Goal: Task Accomplishment & Management: Use online tool/utility

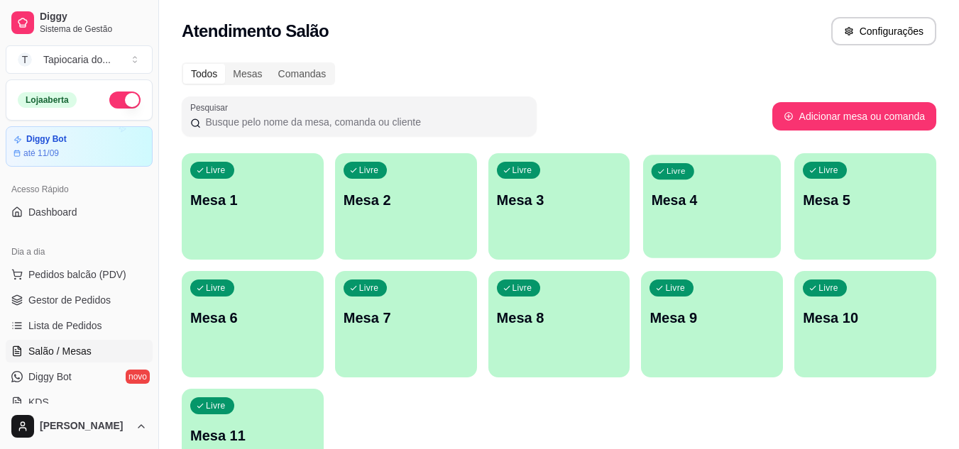
click at [680, 212] on div "Livre Mesa 4" at bounding box center [712, 198] width 138 height 87
click at [663, 214] on div "Livre Mesa 4" at bounding box center [712, 198] width 138 height 87
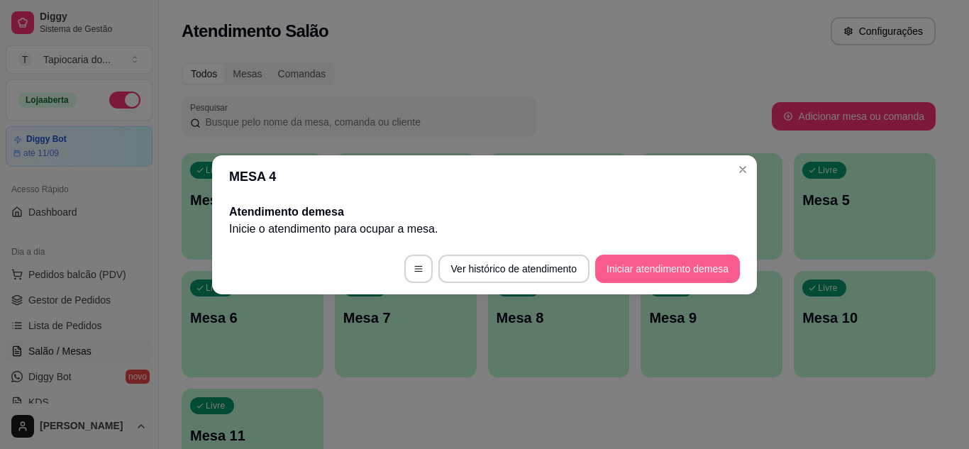
click at [685, 264] on button "Iniciar atendimento de mesa" at bounding box center [667, 269] width 145 height 28
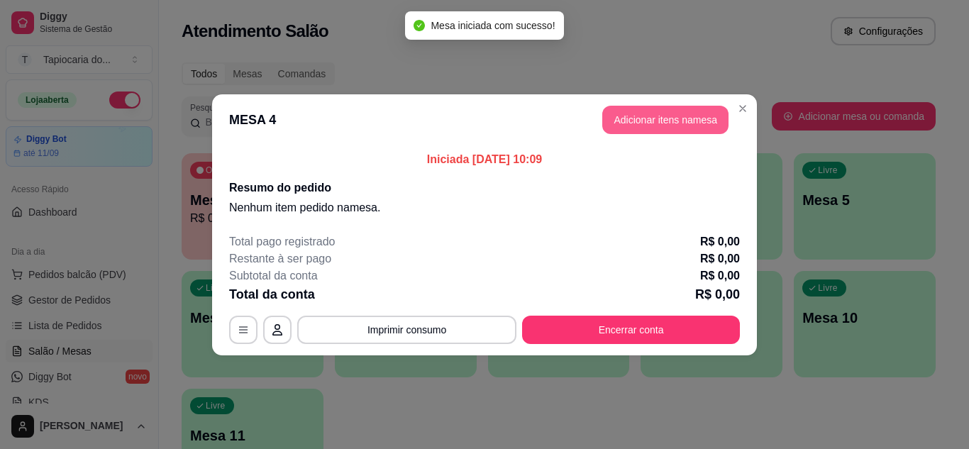
click at [667, 125] on button "Adicionar itens na mesa" at bounding box center [665, 120] width 126 height 28
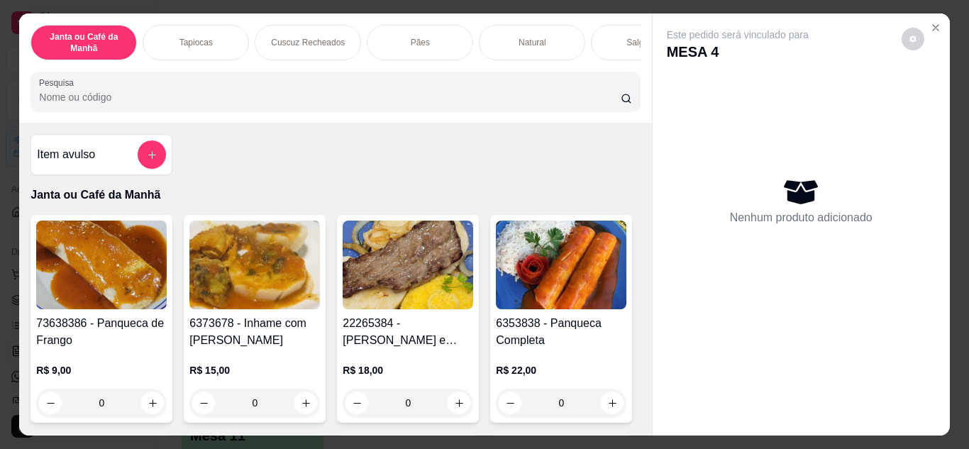
click at [170, 104] on input "Pesquisa" at bounding box center [330, 97] width 582 height 14
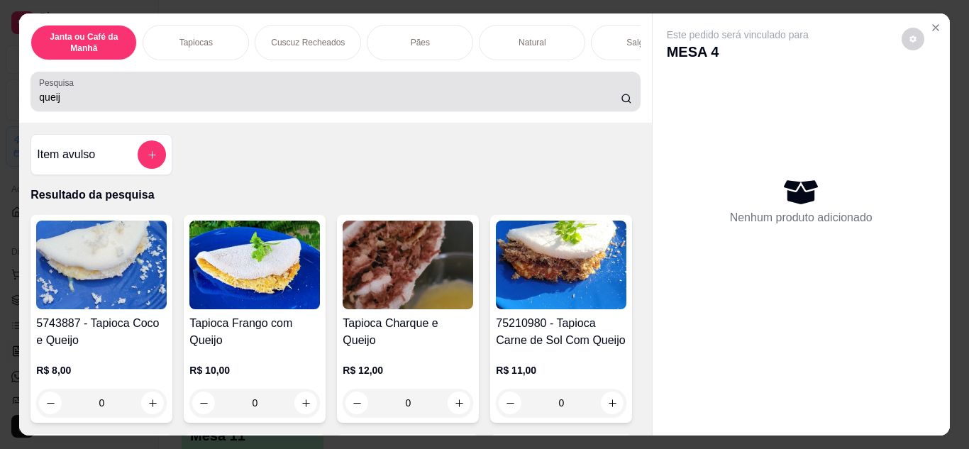
click at [87, 104] on input "queij" at bounding box center [330, 97] width 582 height 14
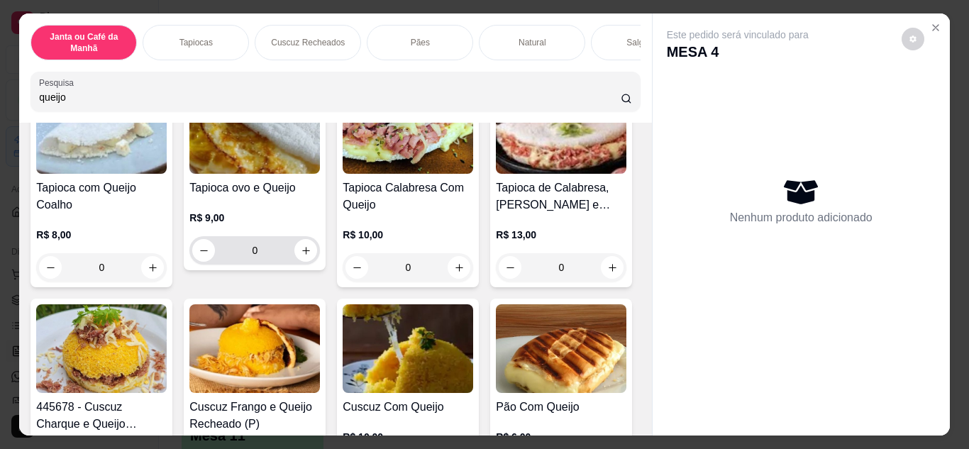
scroll to position [781, 0]
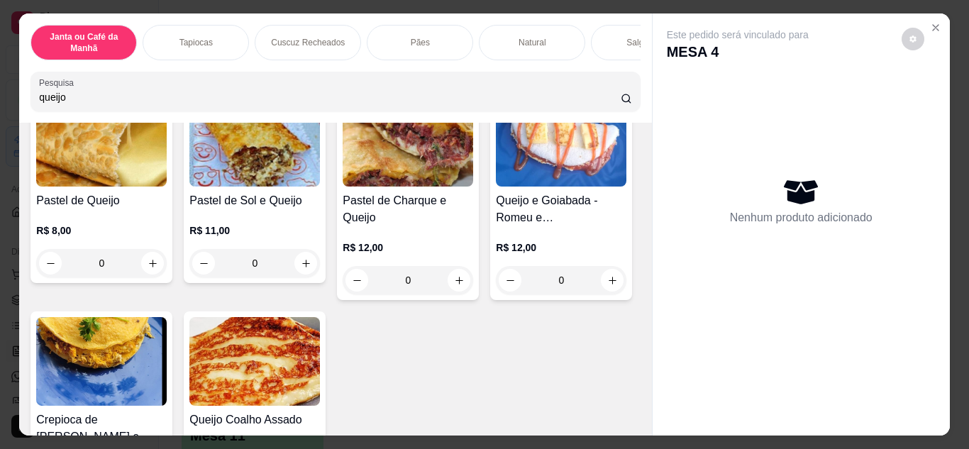
type input "queijo"
click at [607, 50] on icon "increase-product-quantity" at bounding box center [612, 44] width 11 height 11
type input "1"
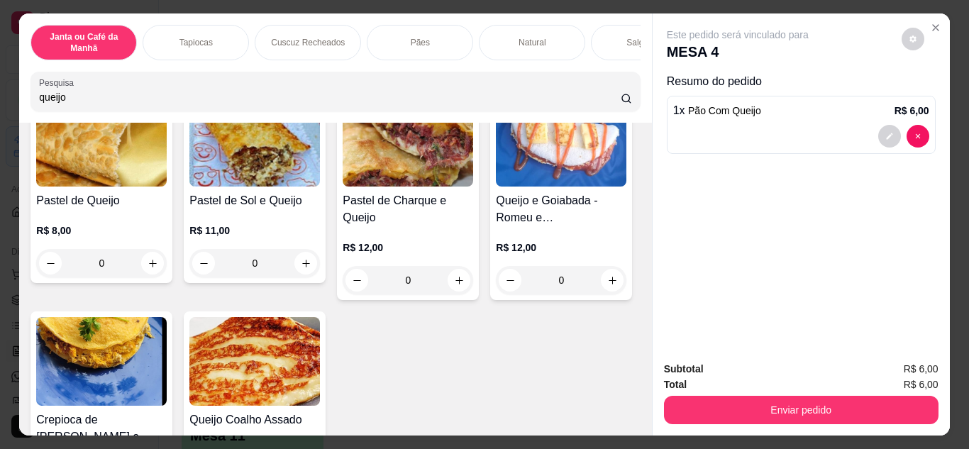
click at [607, 50] on icon "increase-product-quantity" at bounding box center [612, 45] width 11 height 11
type input "2"
click at [607, 50] on icon "increase-product-quantity" at bounding box center [612, 45] width 11 height 11
type input "3"
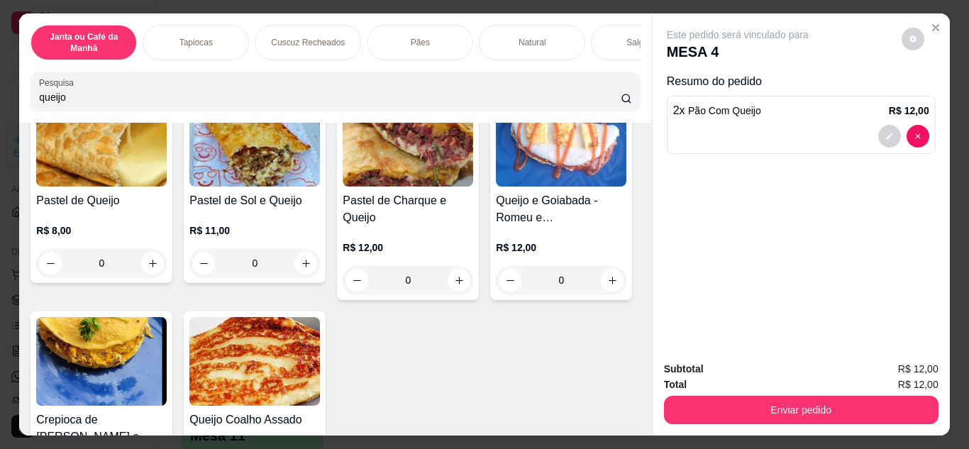
type input "3"
drag, startPoint x: 338, startPoint y: 97, endPoint x: 0, endPoint y: 106, distance: 338.6
click at [0, 106] on div "Janta ou Café da Manhã Tapiocas Cuscuz Recheados Pães Natural Salgados Tapiocas…" at bounding box center [484, 224] width 969 height 449
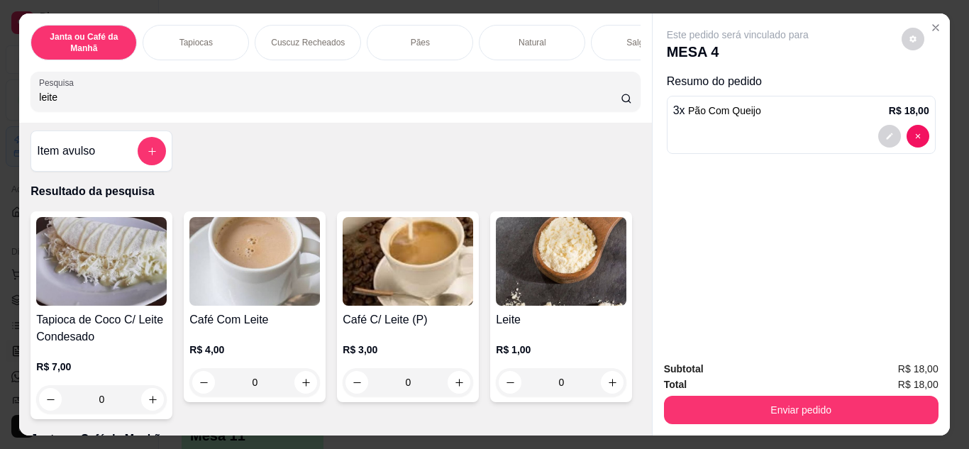
scroll to position [0, 0]
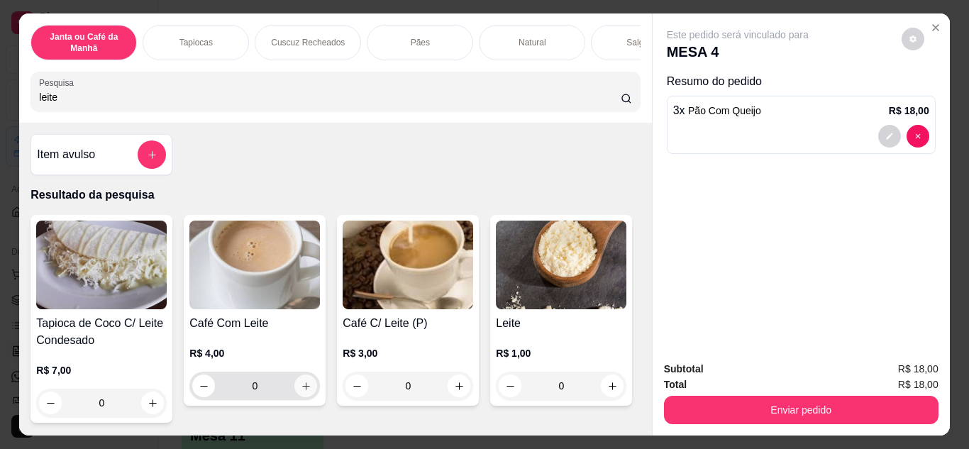
type input "leite"
click at [294, 390] on button "increase-product-quantity" at bounding box center [305, 386] width 23 height 23
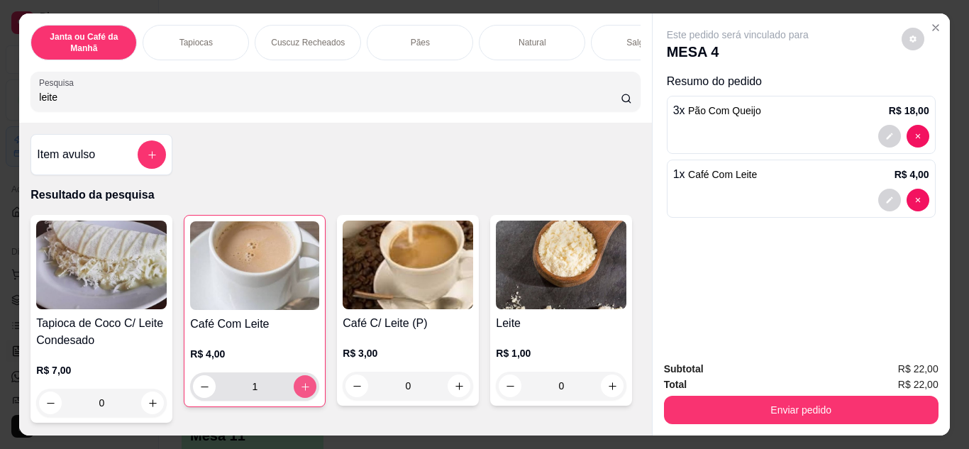
type input "1"
click at [299, 390] on button "increase-product-quantity" at bounding box center [305, 386] width 22 height 22
type input "2"
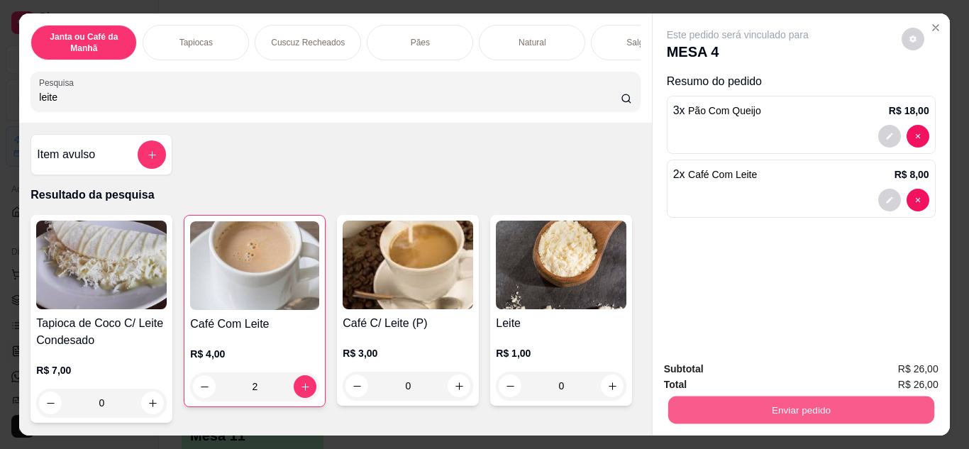
click at [794, 404] on button "Enviar pedido" at bounding box center [801, 411] width 266 height 28
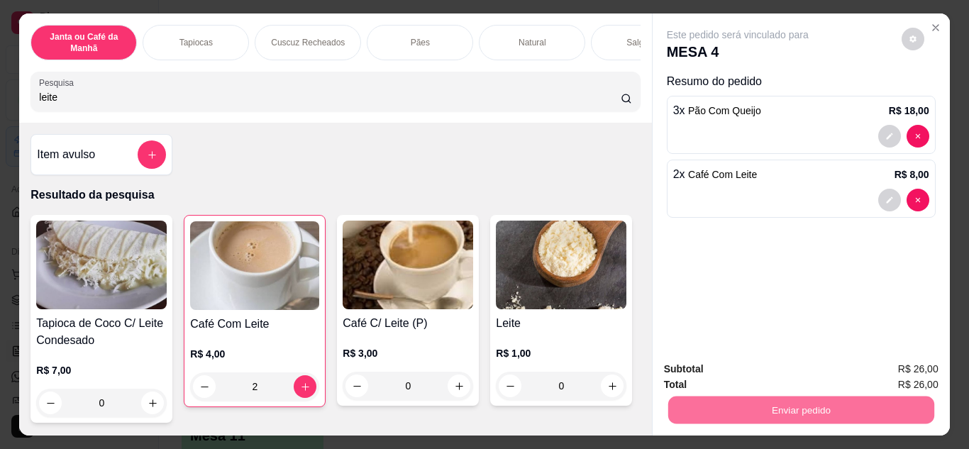
click at [764, 366] on button "Não registrar e enviar pedido" at bounding box center [754, 370] width 143 height 26
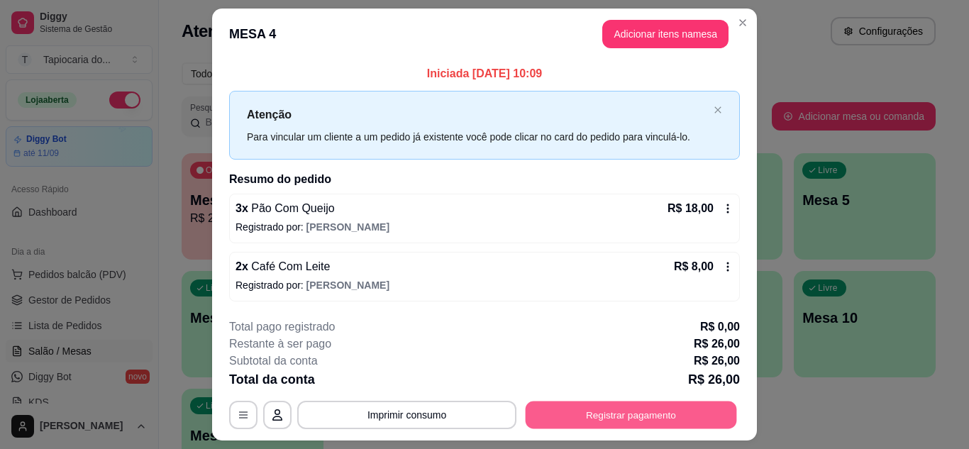
click at [671, 410] on button "Registrar pagamento" at bounding box center [631, 416] width 211 height 28
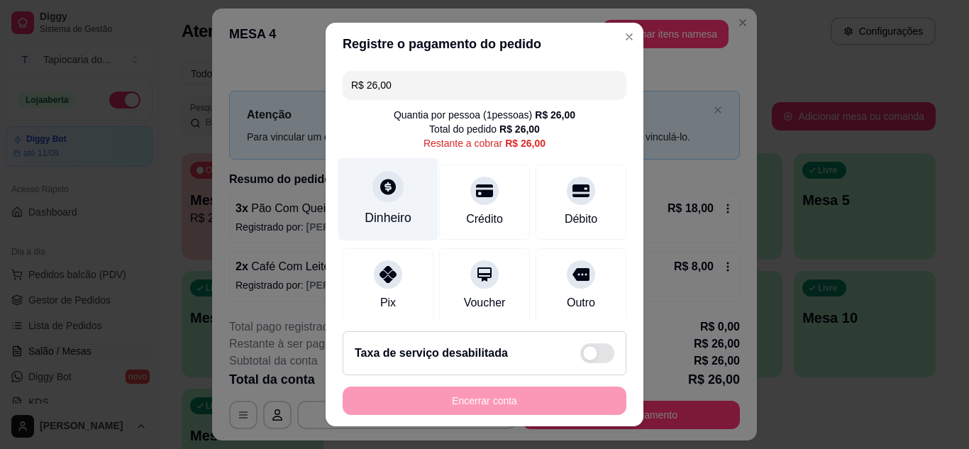
click at [365, 207] on div "Dinheiro" at bounding box center [388, 199] width 100 height 83
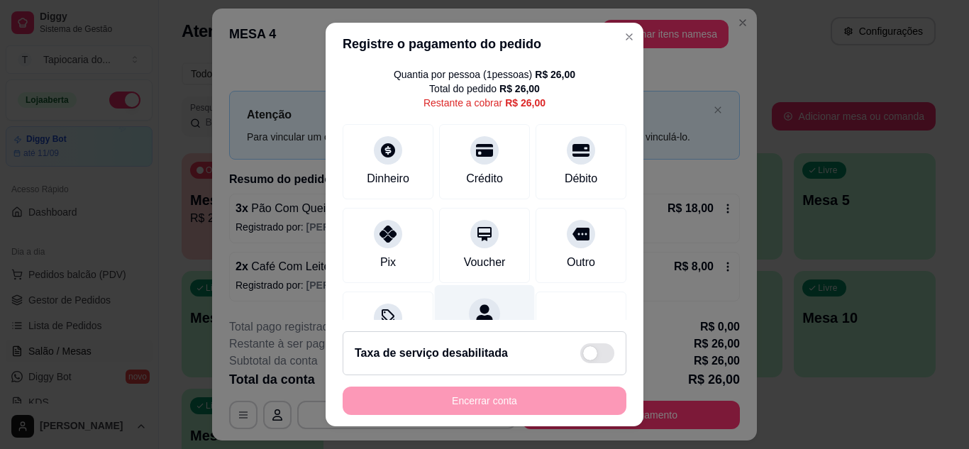
scroll to position [109, 0]
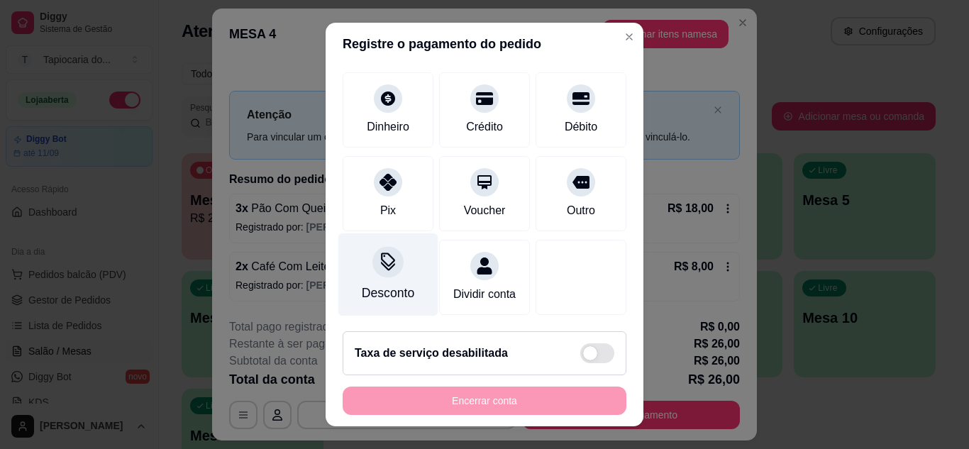
click at [373, 255] on div at bounding box center [388, 261] width 31 height 31
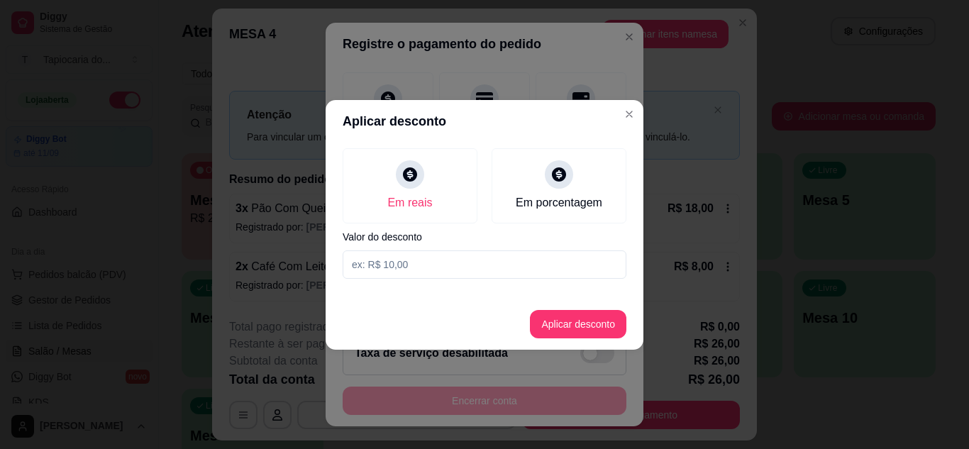
click at [428, 275] on input at bounding box center [485, 264] width 284 height 28
type input "1,00"
click at [600, 321] on button "Aplicar desconto" at bounding box center [578, 324] width 97 height 28
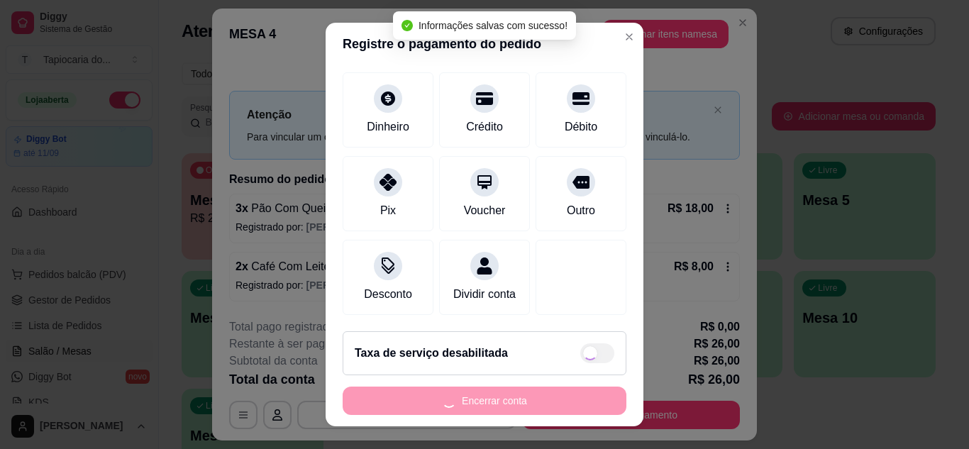
scroll to position [123, 0]
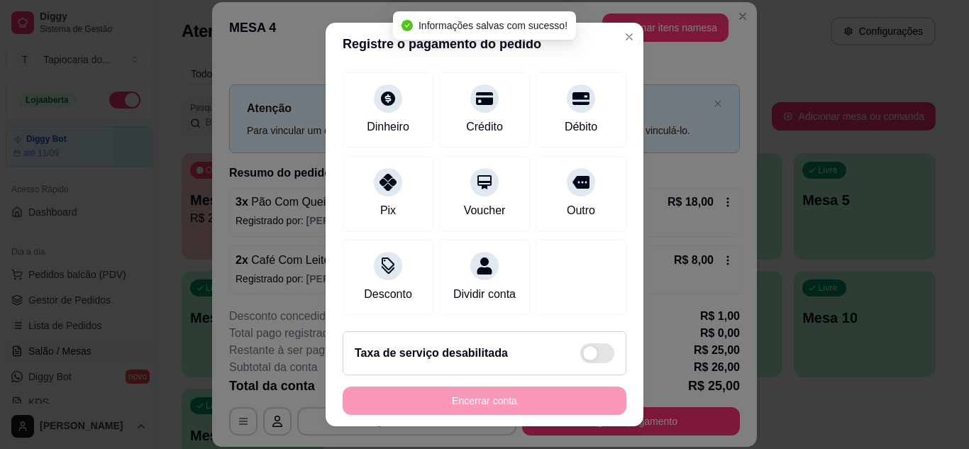
click at [575, 397] on div "Encerrar conta" at bounding box center [485, 401] width 284 height 28
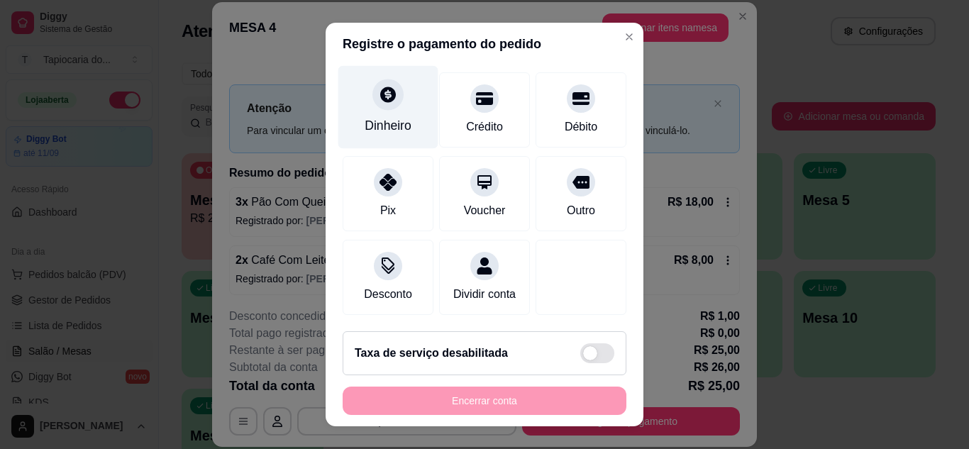
click at [390, 116] on div "Dinheiro" at bounding box center [388, 125] width 47 height 18
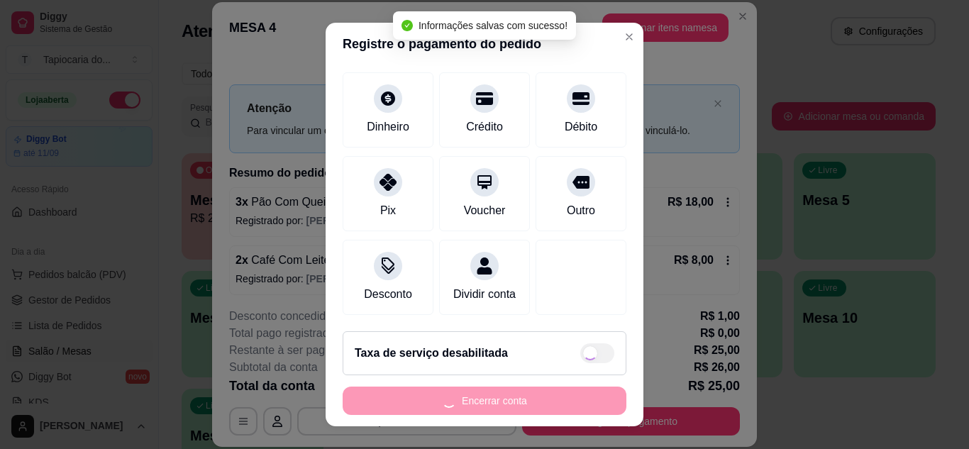
type input "R$ 0,00"
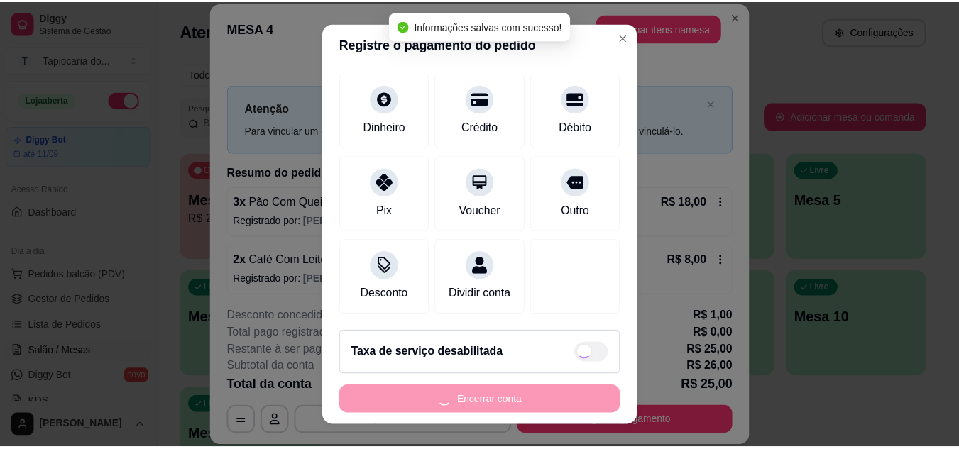
scroll to position [109, 0]
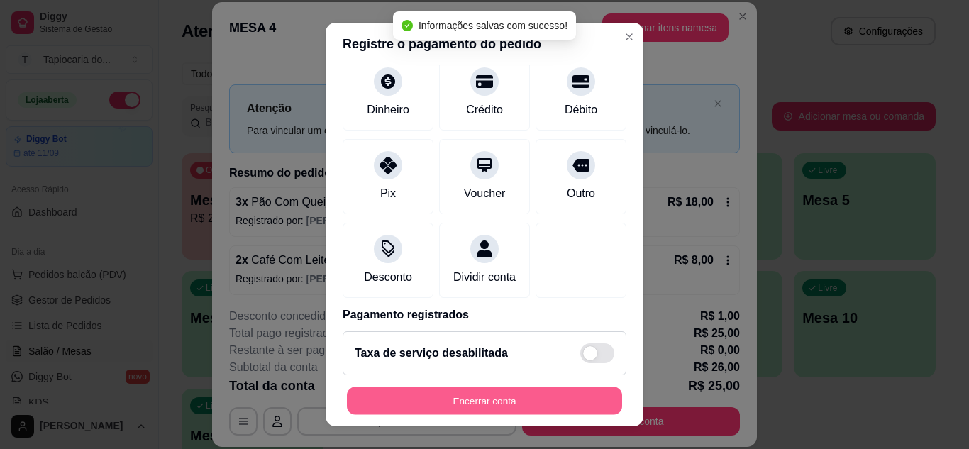
click at [566, 407] on button "Encerrar conta" at bounding box center [484, 401] width 275 height 28
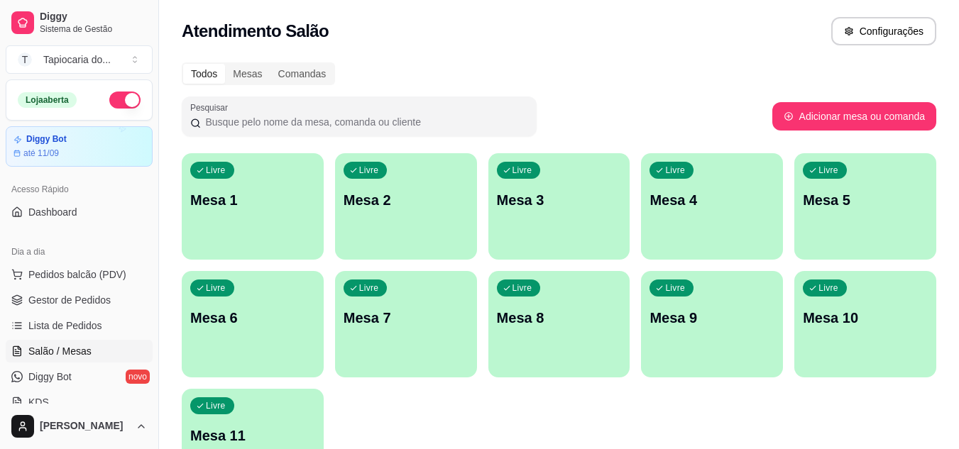
click at [707, 45] on div "Atendimento Salão Configurações" at bounding box center [559, 31] width 754 height 28
click at [606, 69] on div "Todos Mesas Comandas" at bounding box center [559, 73] width 754 height 23
click at [65, 297] on span "Gestor de Pedidos" at bounding box center [69, 300] width 82 height 14
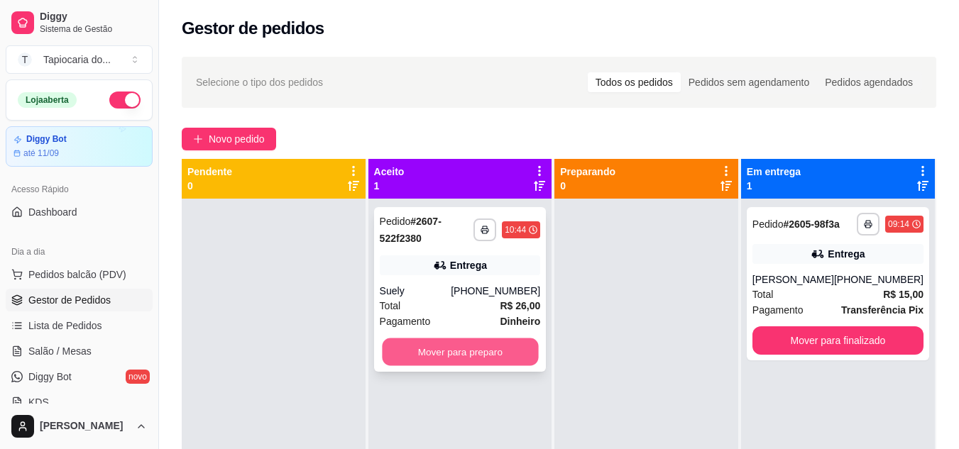
click at [494, 357] on button "Mover para preparo" at bounding box center [460, 352] width 156 height 28
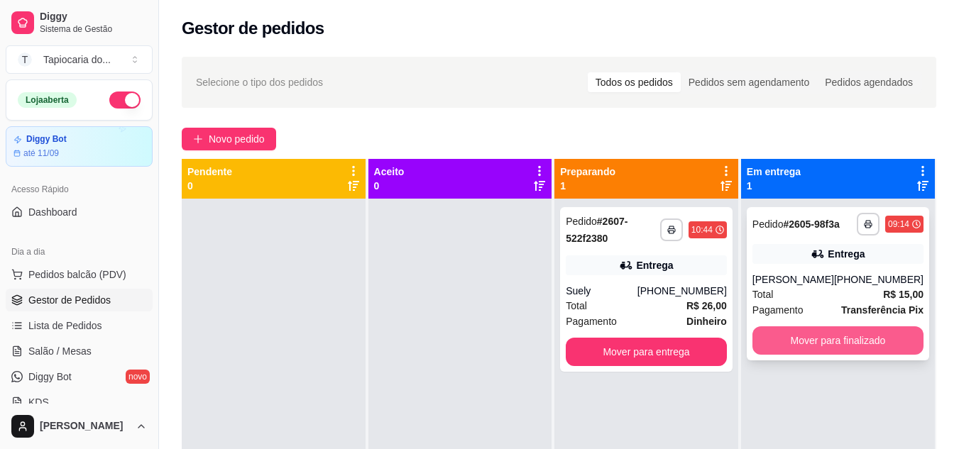
click at [873, 341] on button "Mover para finalizado" at bounding box center [837, 340] width 171 height 28
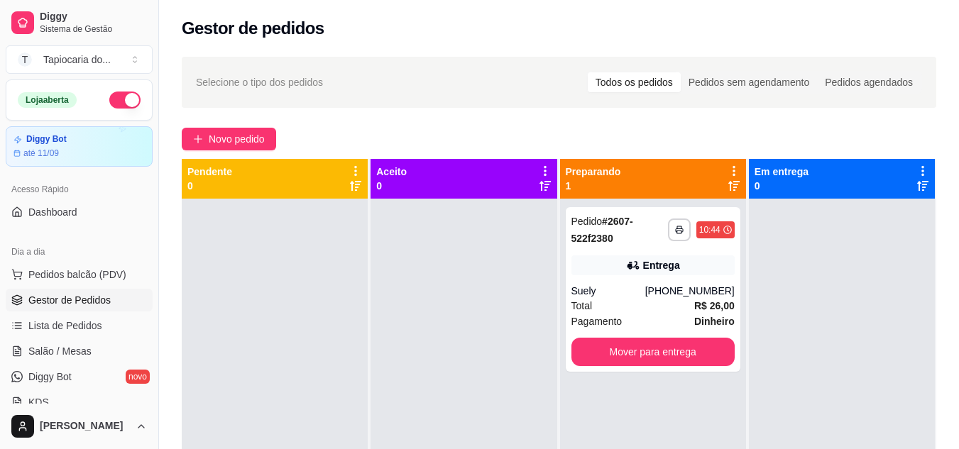
click at [119, 96] on button "button" at bounding box center [124, 100] width 31 height 17
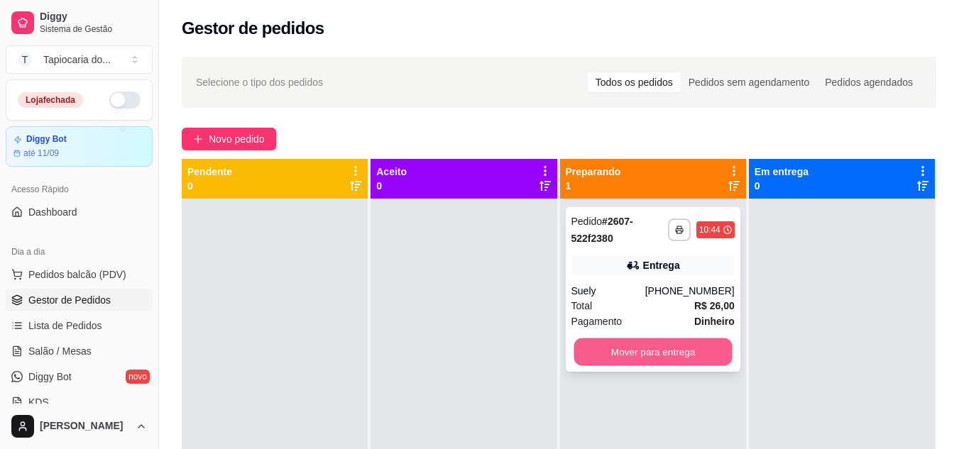
click at [707, 353] on button "Mover para entrega" at bounding box center [652, 352] width 158 height 28
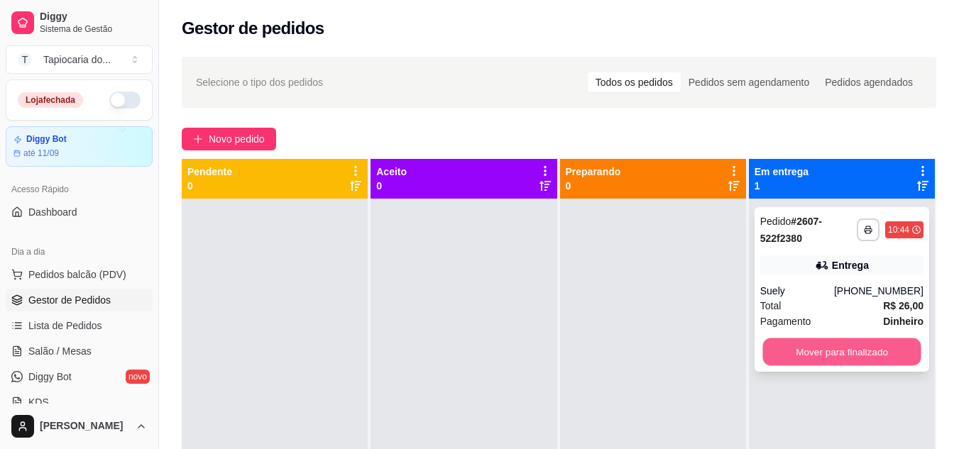
click at [858, 360] on button "Mover para finalizado" at bounding box center [841, 352] width 158 height 28
